Goal: Complete application form

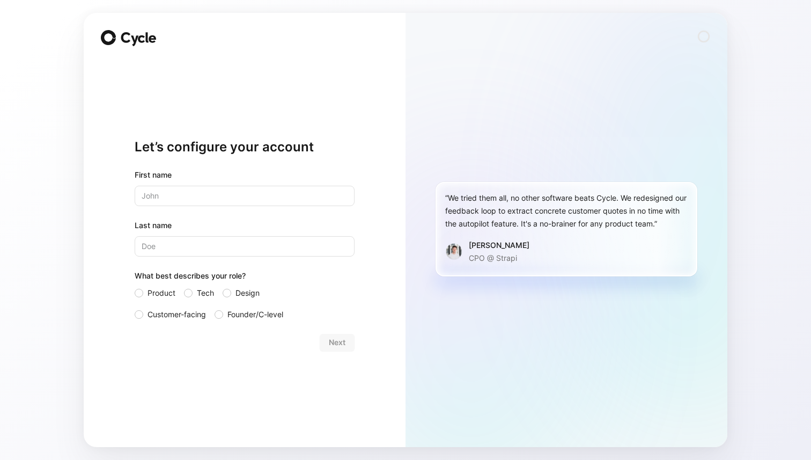
click at [166, 199] on input "text" at bounding box center [245, 196] width 220 height 20
type input "[PERSON_NAME]"
click at [182, 285] on div "What best describes your role?" at bounding box center [245, 277] width 220 height 17
click at [185, 293] on div at bounding box center [188, 293] width 9 height 9
click at [184, 286] on input "Tech" at bounding box center [184, 286] width 0 height 0
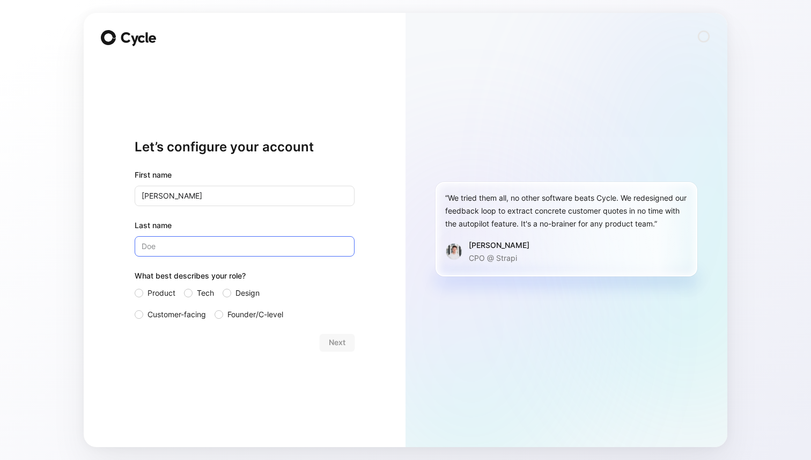
click at [150, 253] on input "Last name" at bounding box center [245, 246] width 220 height 20
type input "[PERSON_NAME]"
click at [346, 339] on button "Next" at bounding box center [337, 342] width 35 height 17
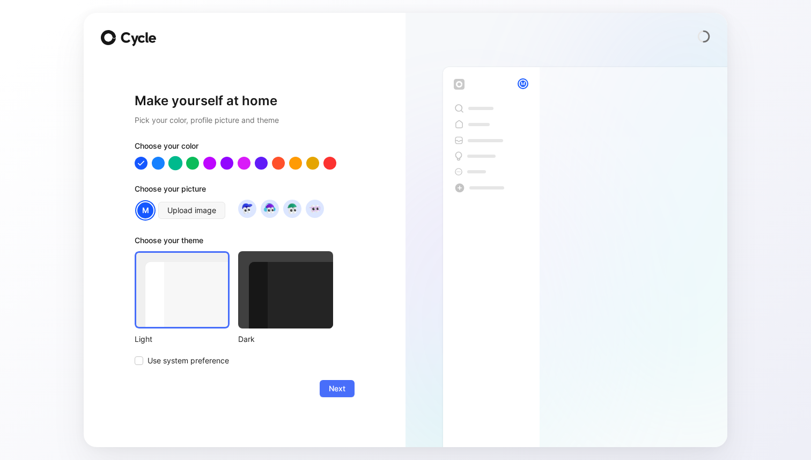
click at [173, 165] on div at bounding box center [175, 163] width 14 height 14
click at [190, 165] on div at bounding box center [193, 163] width 14 height 14
click at [175, 162] on div at bounding box center [175, 163] width 14 height 14
click at [292, 305] on div at bounding box center [285, 289] width 95 height 77
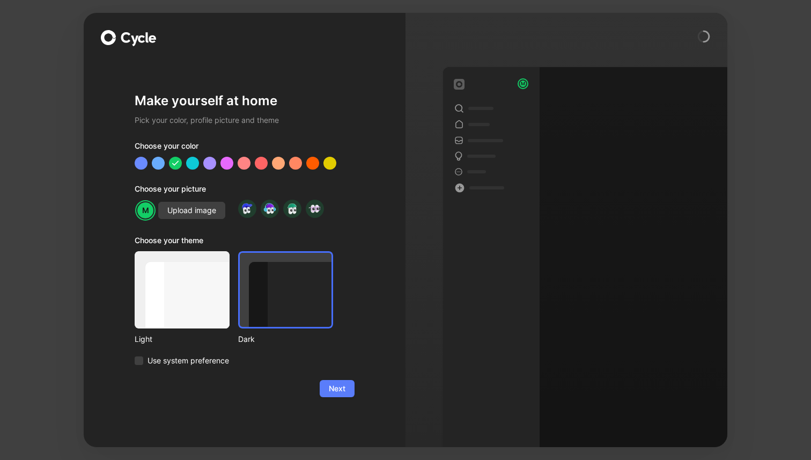
click at [337, 388] on span "Next" at bounding box center [337, 388] width 17 height 13
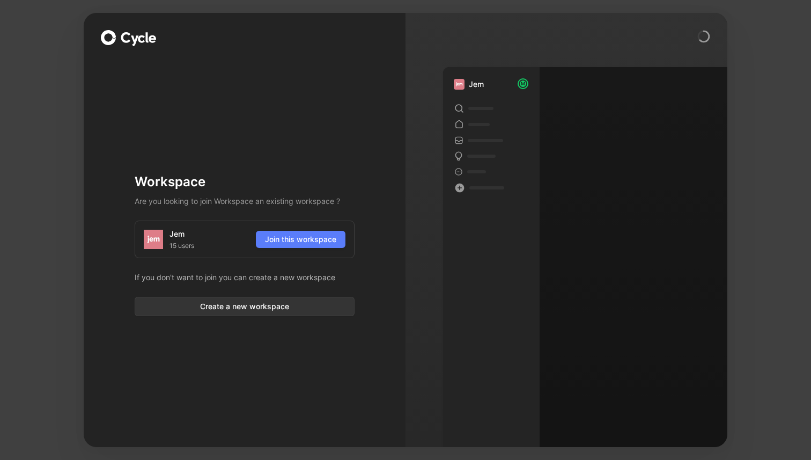
click at [298, 240] on span "Join this workspace" at bounding box center [300, 239] width 71 height 13
